Goal: Navigation & Orientation: Find specific page/section

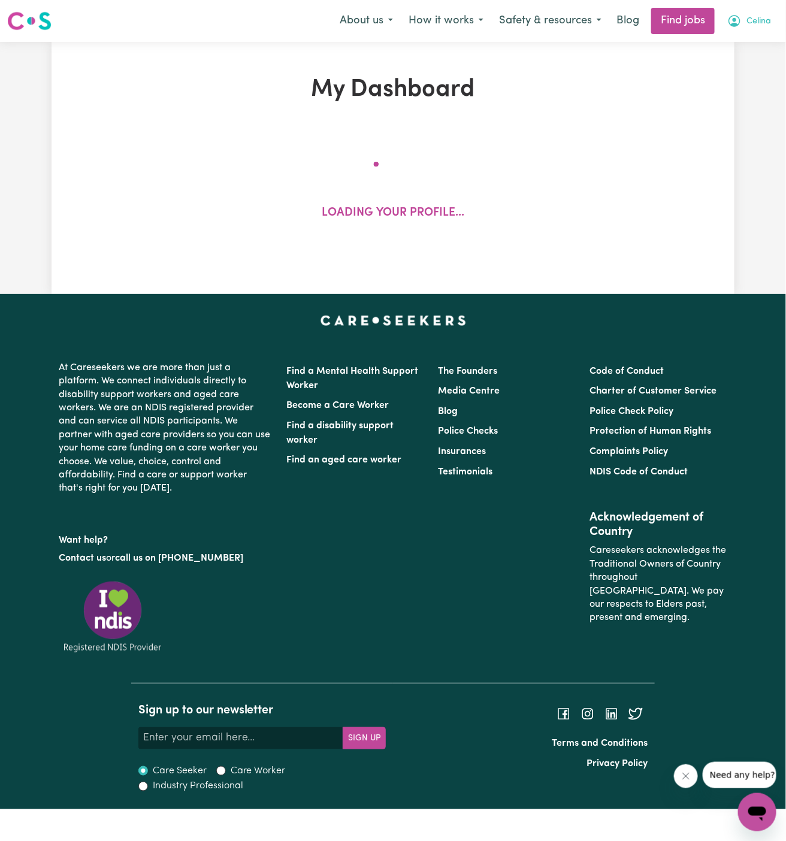
click at [747, 17] on span "Celina" at bounding box center [759, 21] width 25 height 13
click at [747, 53] on link "My Account" at bounding box center [731, 46] width 95 height 23
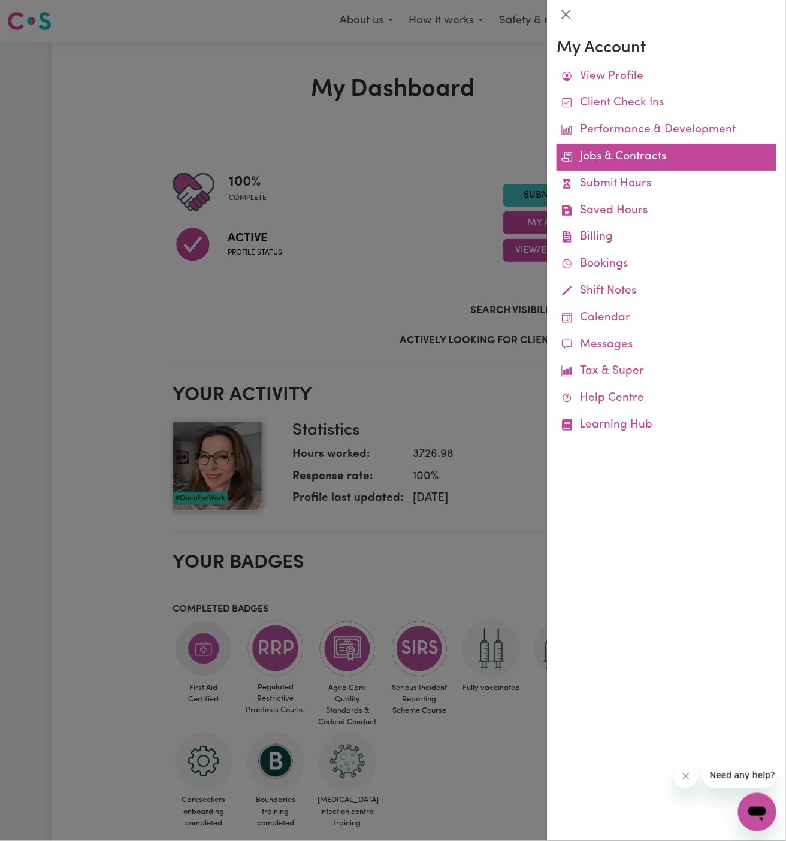
click at [620, 152] on link "Jobs & Contracts" at bounding box center [667, 157] width 220 height 27
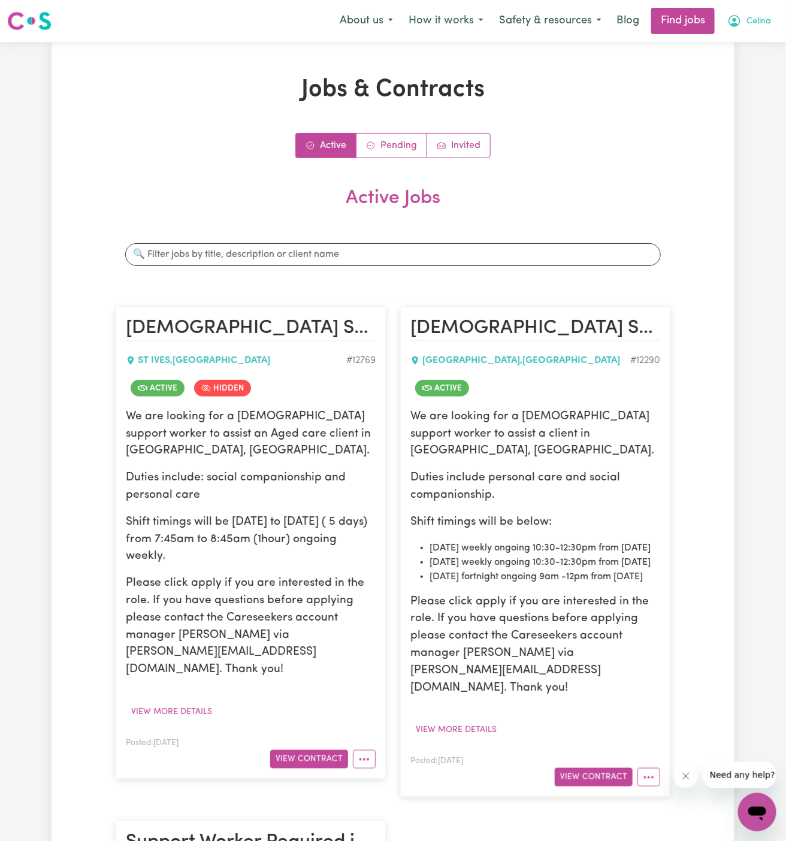
click at [760, 22] on span "Celina" at bounding box center [759, 21] width 25 height 13
click at [406, 150] on link "Pending" at bounding box center [391, 146] width 71 height 24
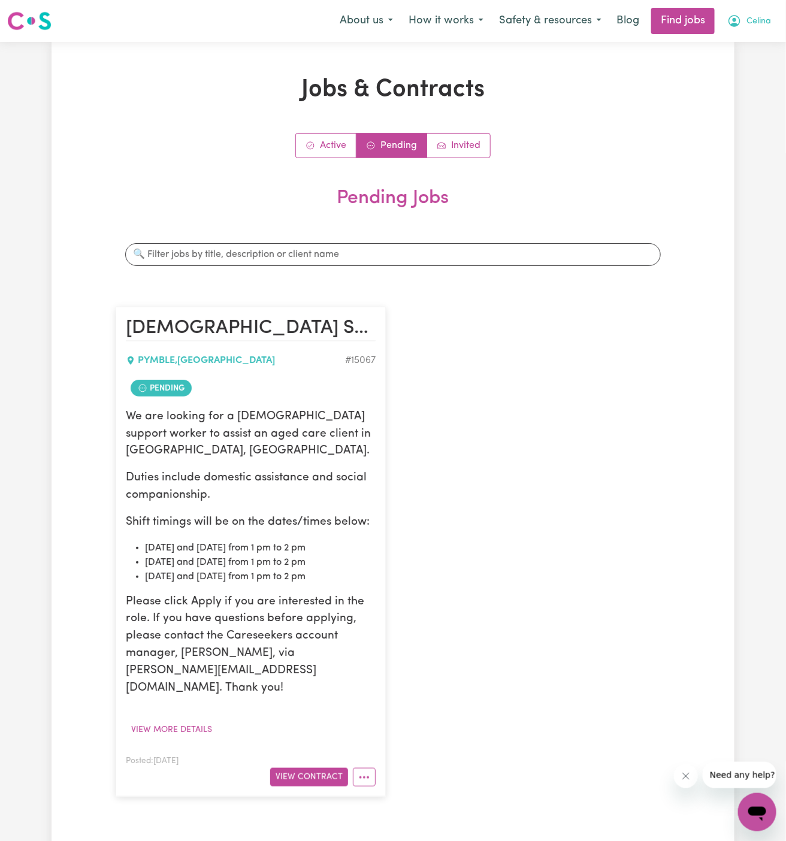
click at [766, 17] on span "Celina" at bounding box center [759, 21] width 25 height 13
click at [730, 46] on link "My Account" at bounding box center [731, 46] width 95 height 23
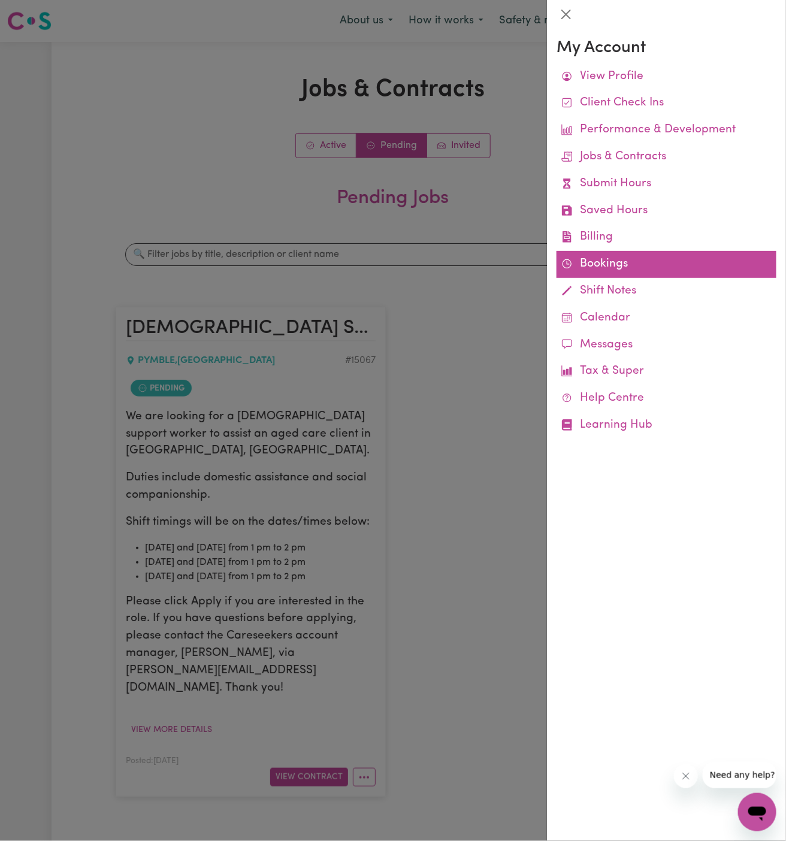
click at [595, 260] on link "Bookings" at bounding box center [667, 264] width 220 height 27
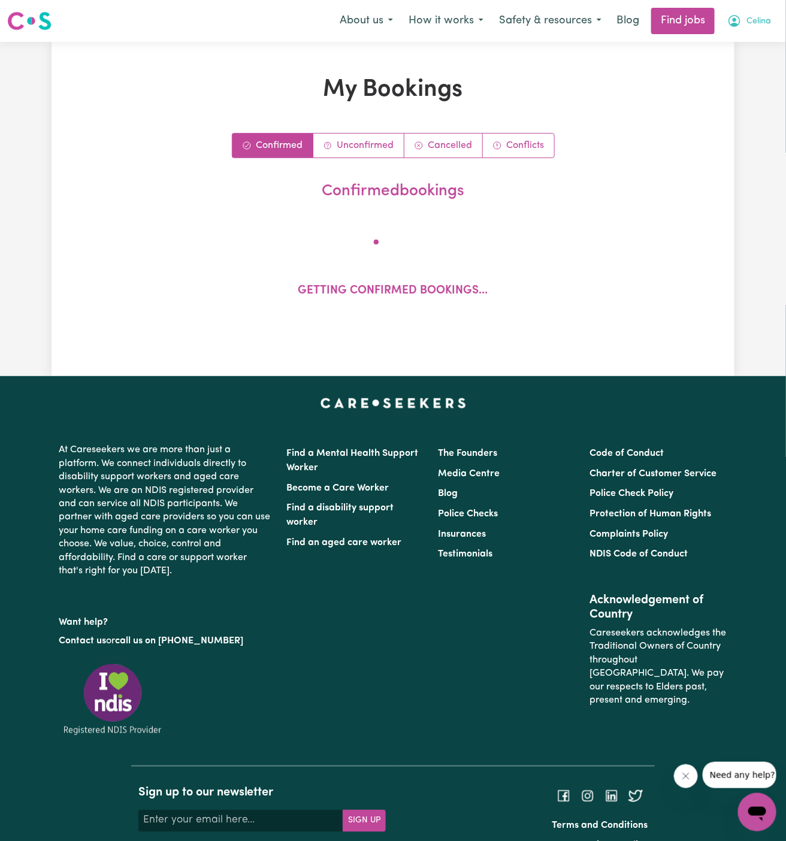
click at [760, 22] on span "Celina" at bounding box center [759, 21] width 25 height 13
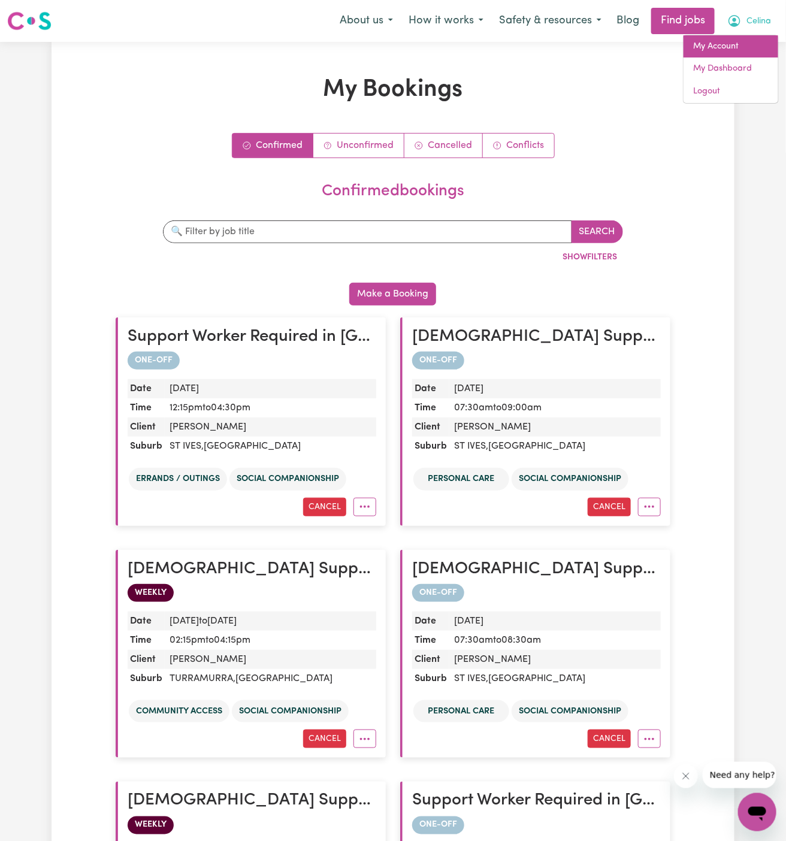
click at [727, 42] on link "My Account" at bounding box center [731, 46] width 95 height 23
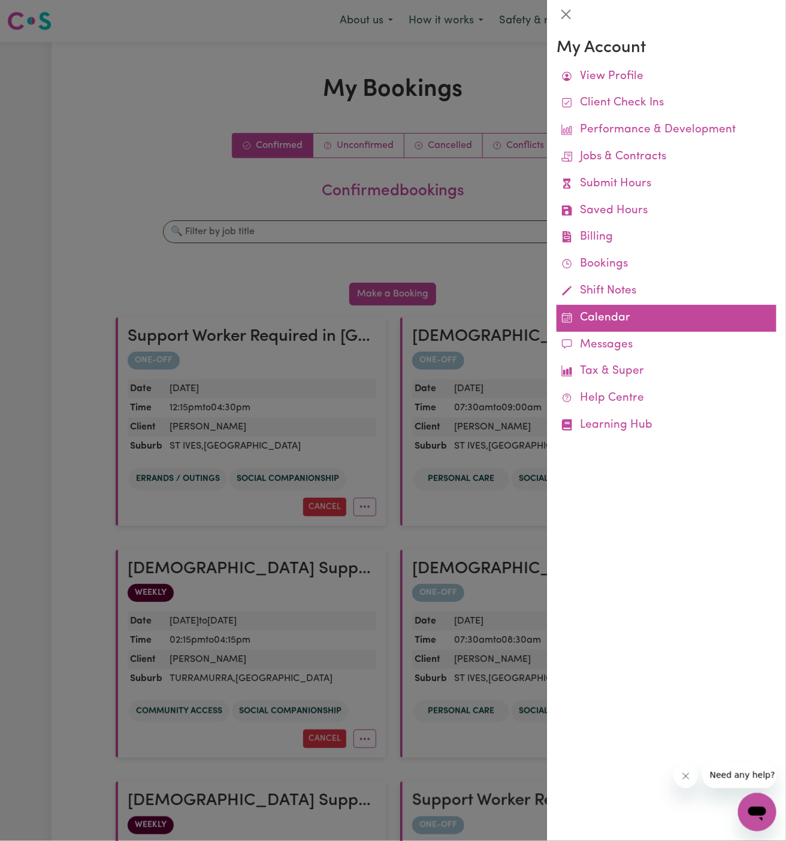
click at [599, 316] on link "Calendar" at bounding box center [667, 318] width 220 height 27
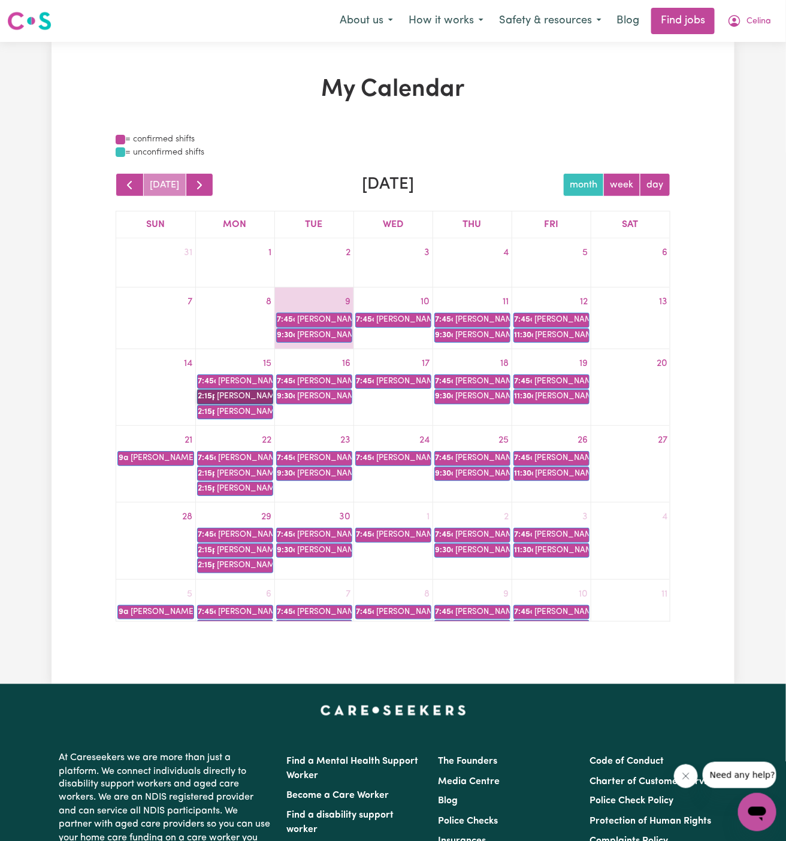
click at [226, 393] on link "2:15p Jennifer H" at bounding box center [235, 396] width 76 height 14
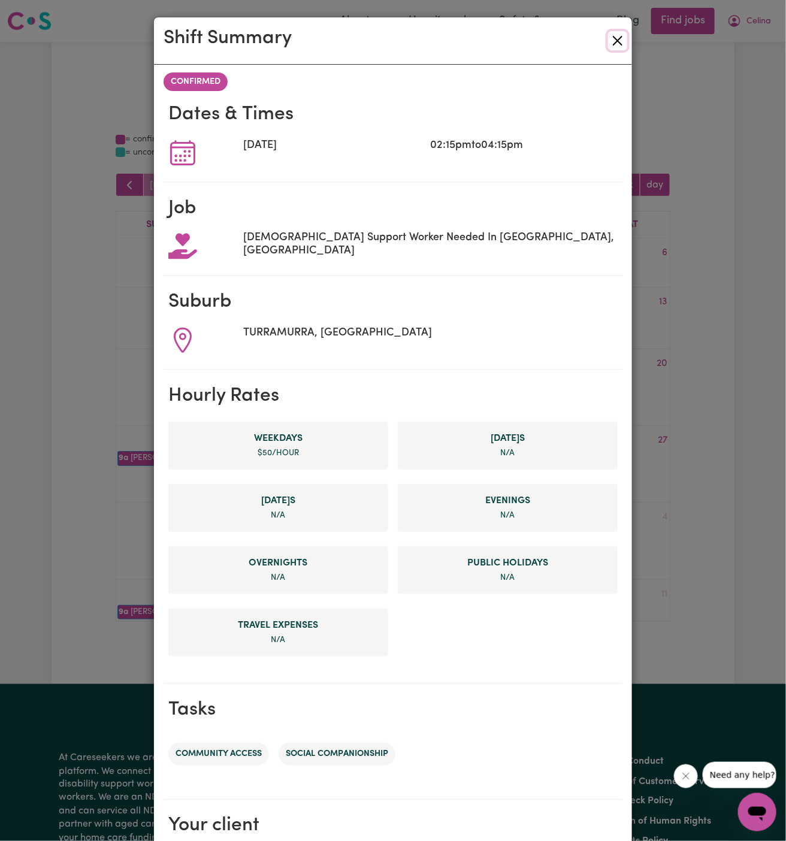
click at [622, 46] on button "Close" at bounding box center [617, 40] width 19 height 19
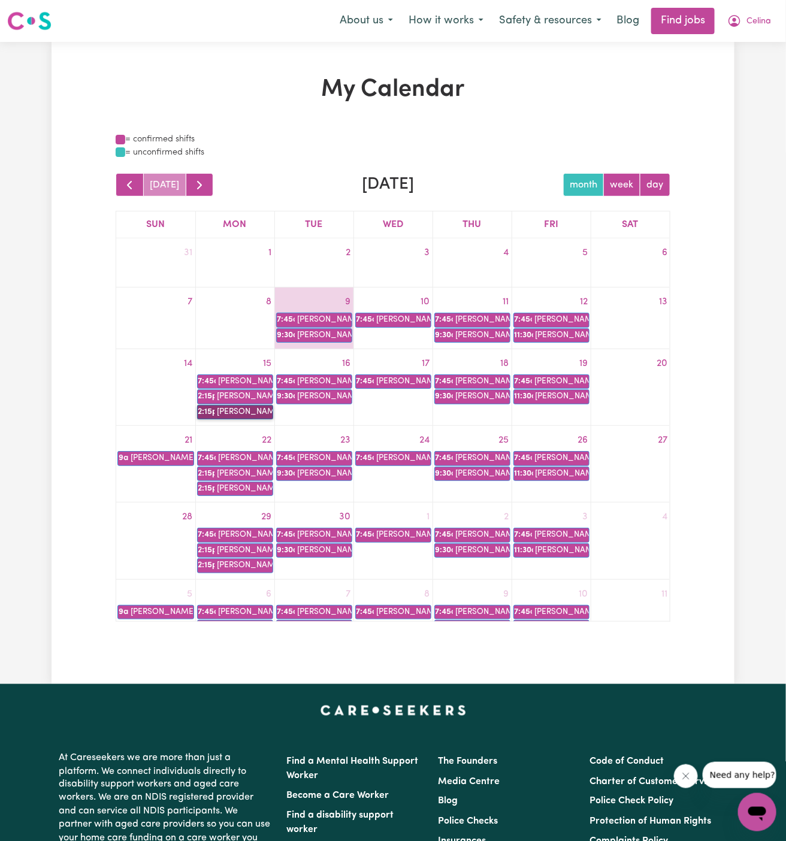
click at [214, 415] on link "2:15p Jennifer H" at bounding box center [235, 412] width 76 height 14
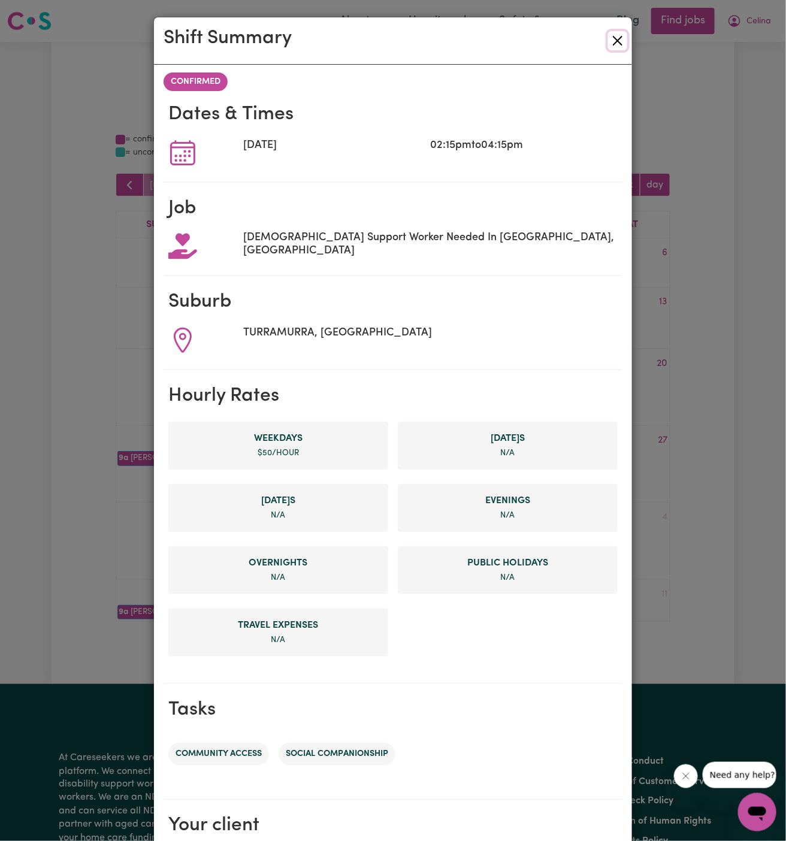
click at [617, 41] on button "Close" at bounding box center [617, 40] width 19 height 19
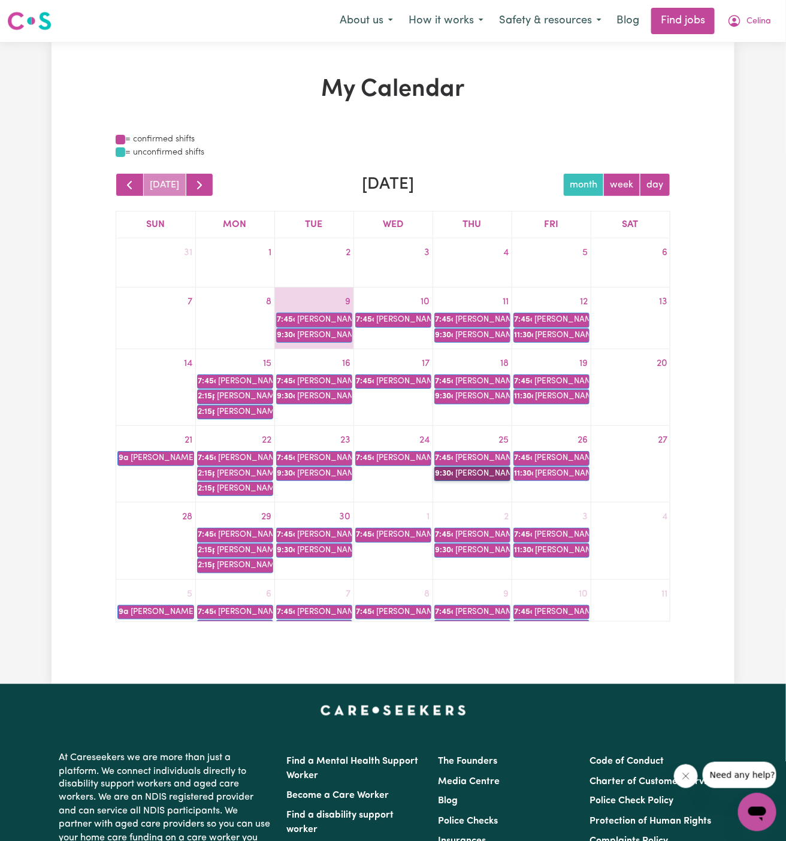
click at [486, 469] on link "9:30a Deanne Mitchell" at bounding box center [472, 474] width 76 height 14
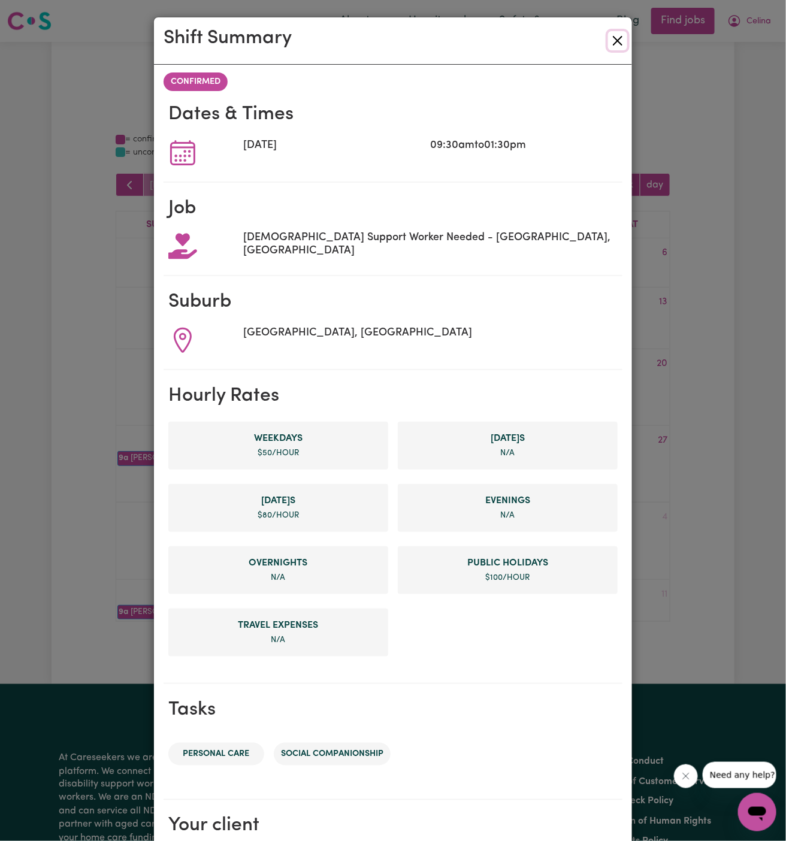
click at [622, 43] on button "Close" at bounding box center [617, 40] width 19 height 19
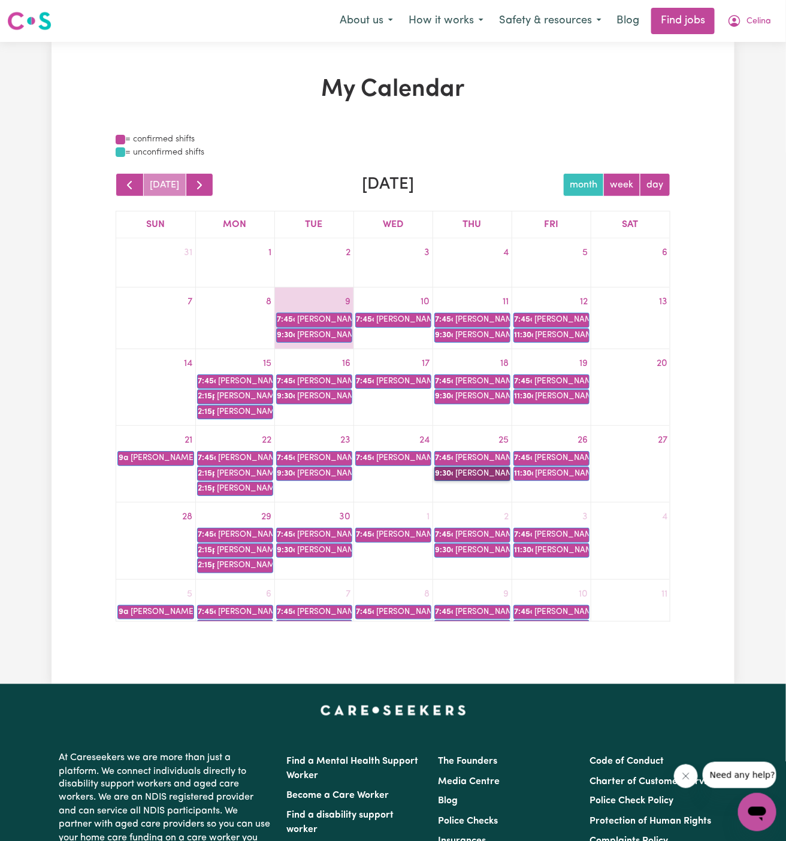
click at [468, 470] on link "9:30a Deanne Mitchell" at bounding box center [472, 474] width 76 height 14
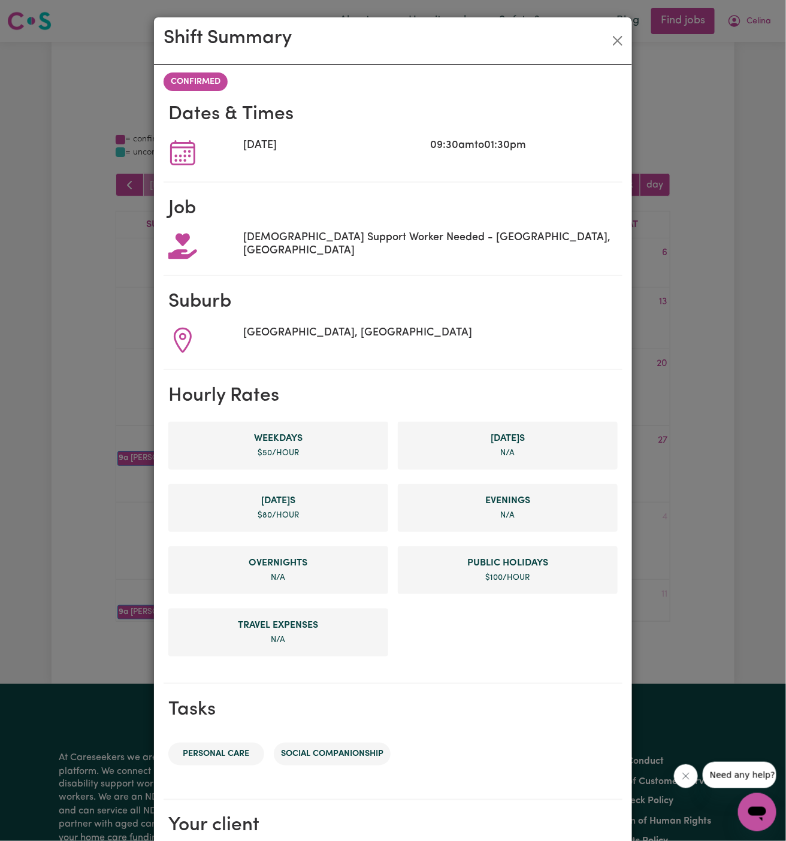
scroll to position [141, 0]
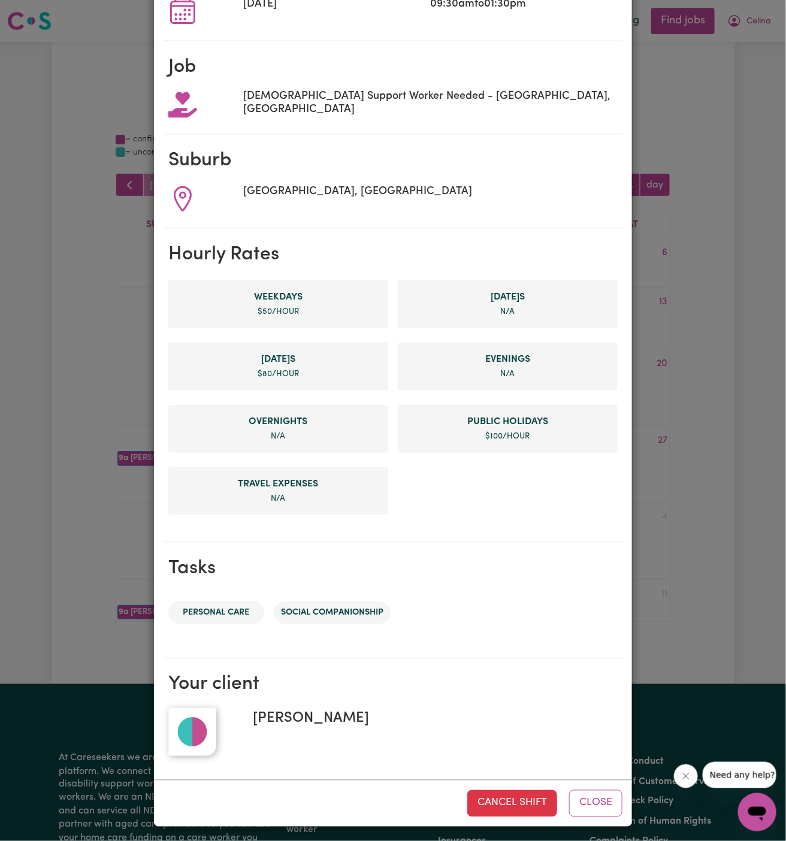
click at [318, 723] on span "[PERSON_NAME]" at bounding box center [306, 719] width 126 height 22
copy span "[PERSON_NAME]"
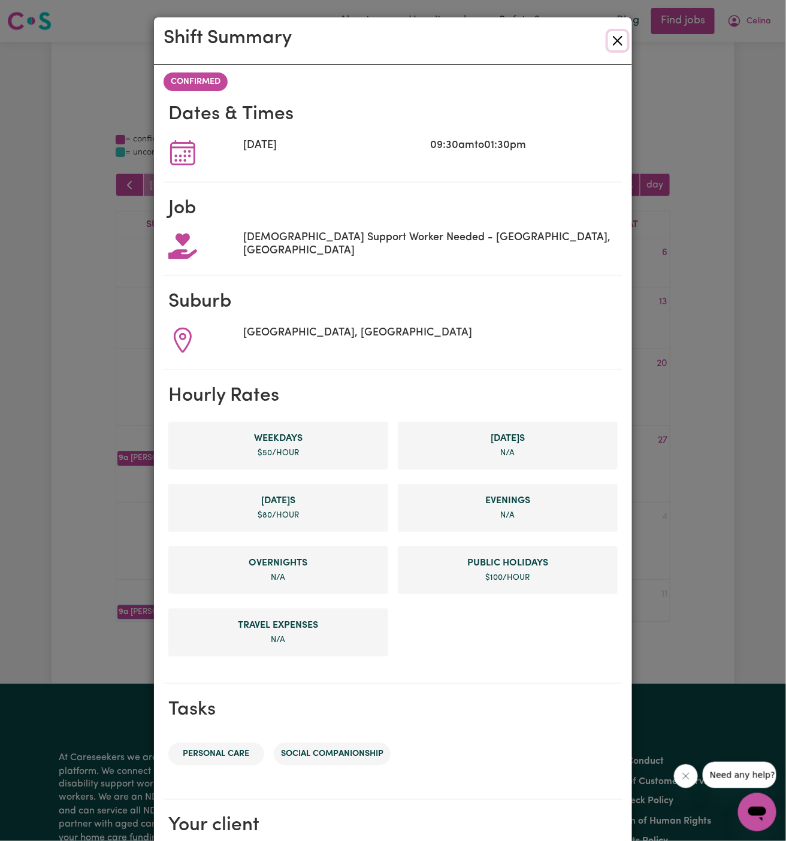
click at [622, 41] on button "Close" at bounding box center [617, 40] width 19 height 19
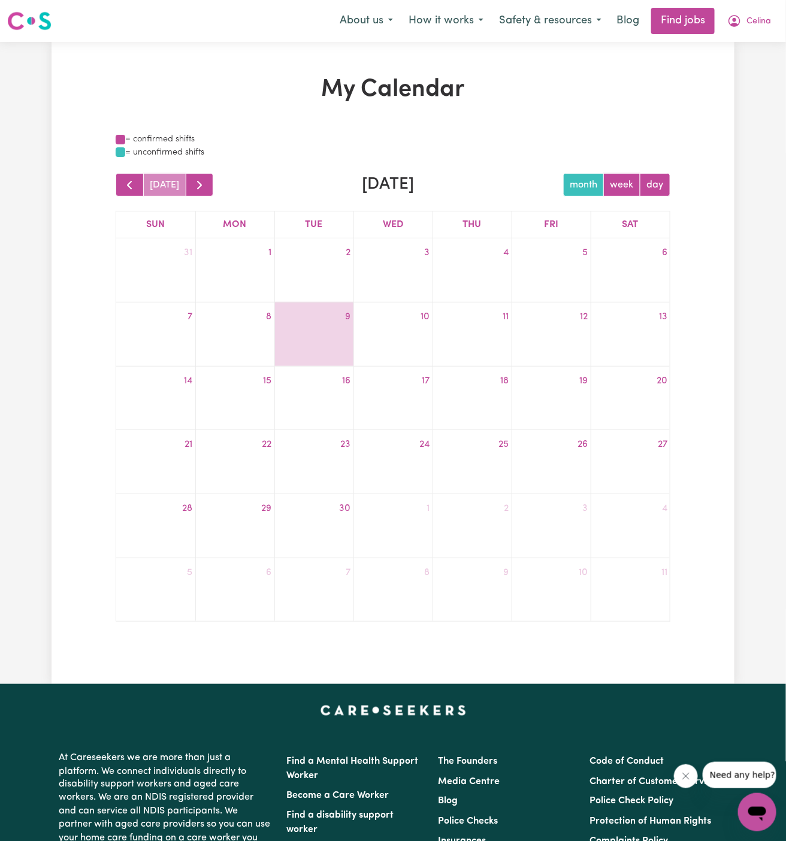
click at [501, 102] on h1 "My Calendar" at bounding box center [393, 89] width 555 height 29
click at [767, 20] on span "Celina" at bounding box center [759, 21] width 25 height 13
click at [749, 42] on link "My Account" at bounding box center [731, 46] width 95 height 23
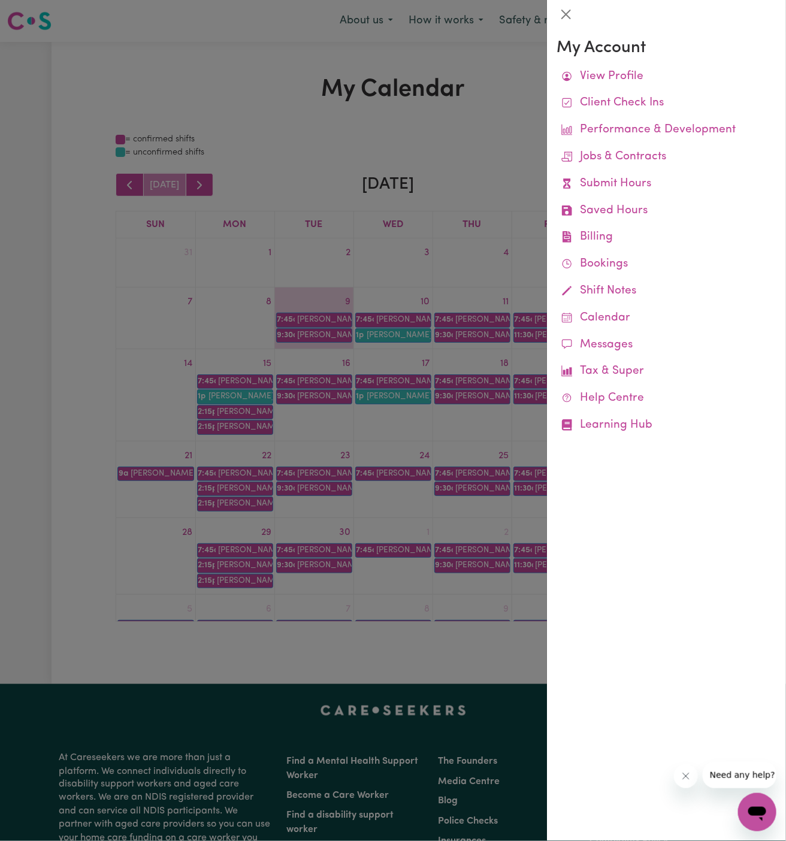
click at [490, 172] on div at bounding box center [393, 420] width 786 height 841
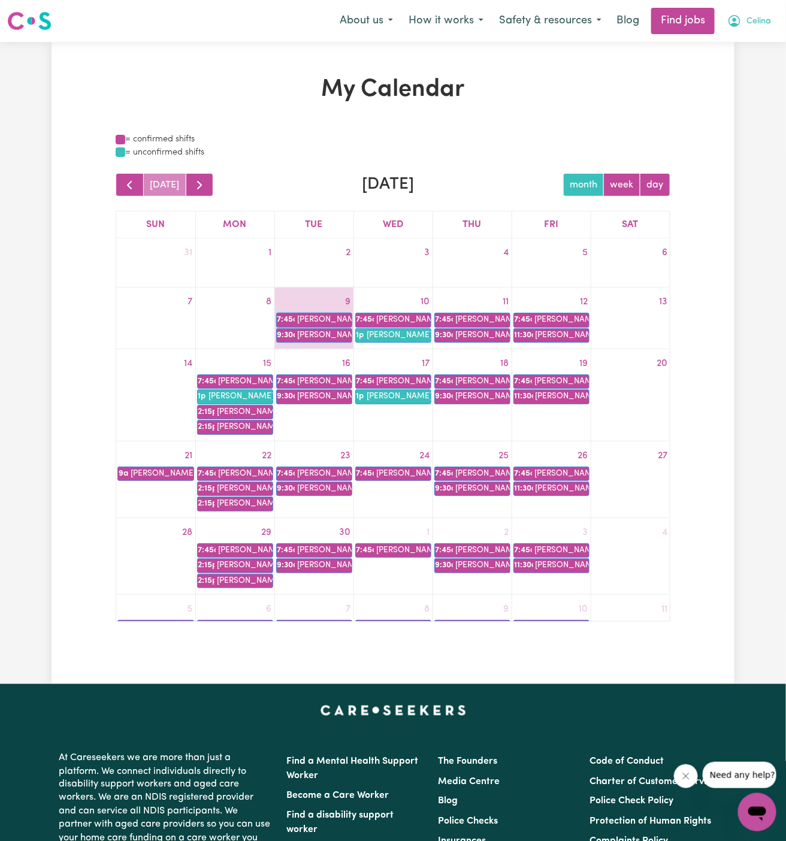
click at [766, 20] on span "Celina" at bounding box center [759, 21] width 25 height 13
click at [763, 49] on link "My Account" at bounding box center [731, 46] width 95 height 23
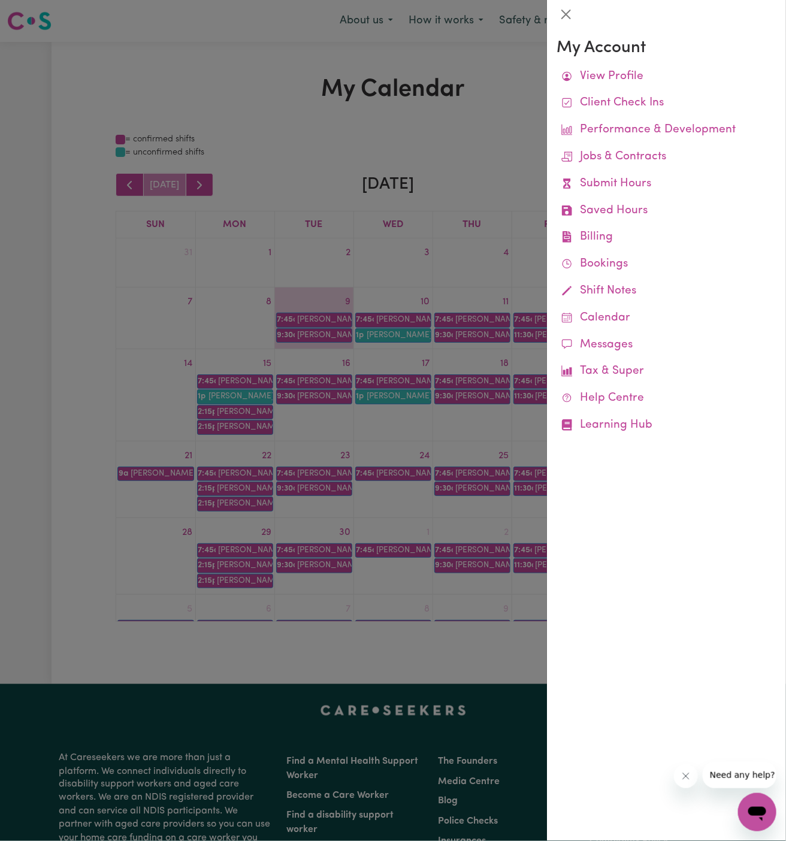
click at [471, 95] on div at bounding box center [393, 420] width 786 height 841
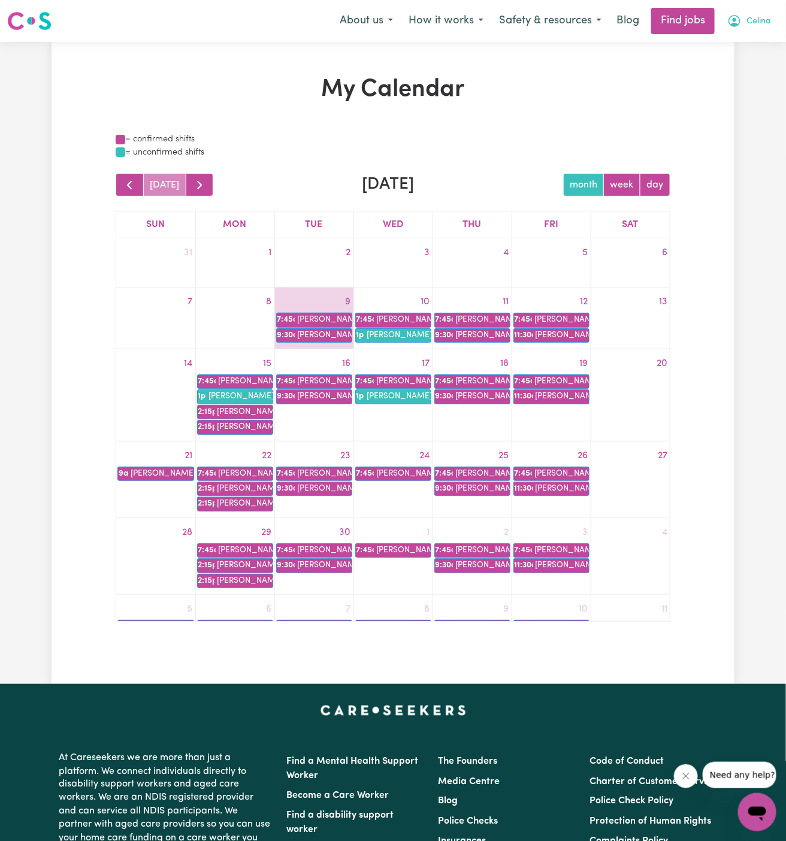
click at [769, 17] on span "Celina" at bounding box center [759, 21] width 25 height 13
click at [741, 93] on link "Logout" at bounding box center [731, 91] width 95 height 23
